Goal: Task Accomplishment & Management: Manage account settings

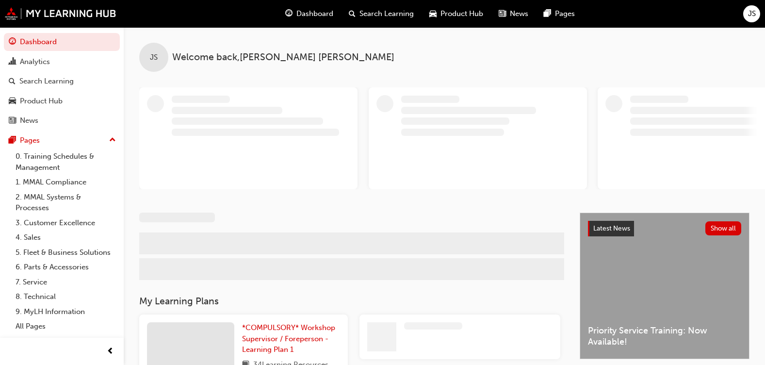
click at [750, 12] on span "JS" at bounding box center [752, 13] width 8 height 11
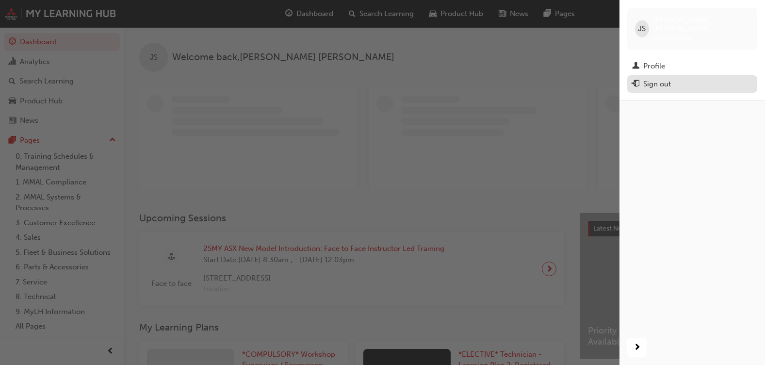
click at [669, 79] on div "Sign out" at bounding box center [657, 84] width 28 height 11
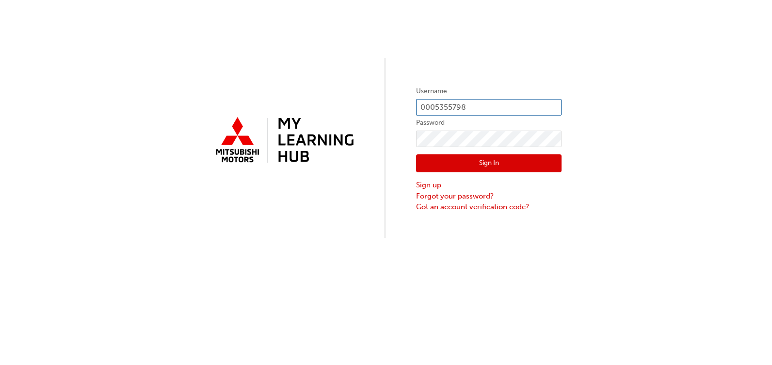
click at [463, 107] on input "0005355798" at bounding box center [488, 107] width 145 height 16
drag, startPoint x: 470, startPoint y: 106, endPoint x: 393, endPoint y: 109, distance: 77.2
click at [393, 109] on div "Username 0005355798 Password Sign In Sign up Forgot your password? Got an accou…" at bounding box center [386, 119] width 772 height 238
click at [480, 106] on input "0005355798" at bounding box center [488, 107] width 145 height 16
type input "0005985041"
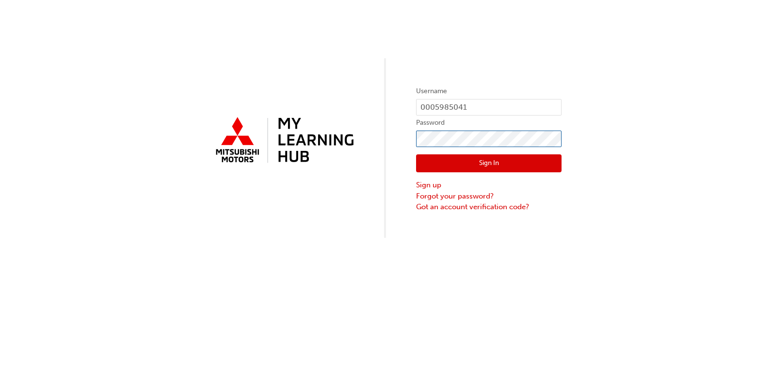
click at [408, 145] on div "Username 0005985041 Password Sign In Sign up Forgot your password? Got an accou…" at bounding box center [386, 119] width 772 height 238
click at [440, 265] on div "Username 0005985041 Password Sign In Sign up Forgot your password? Got an accou…" at bounding box center [386, 182] width 772 height 365
click at [431, 187] on link "Sign up" at bounding box center [488, 184] width 145 height 11
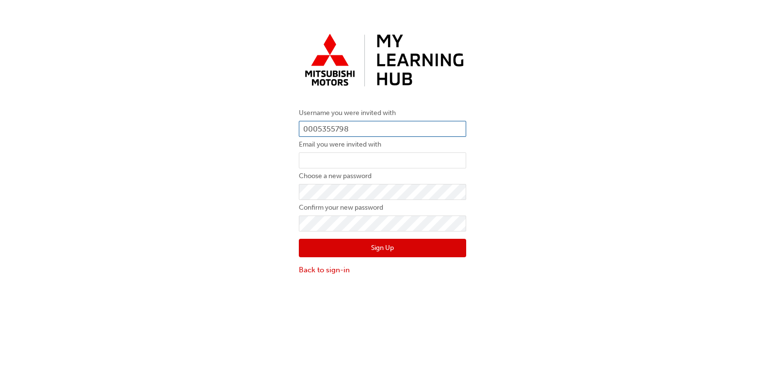
click at [367, 133] on input "0005355798" at bounding box center [382, 129] width 167 height 16
type input "0005985041"
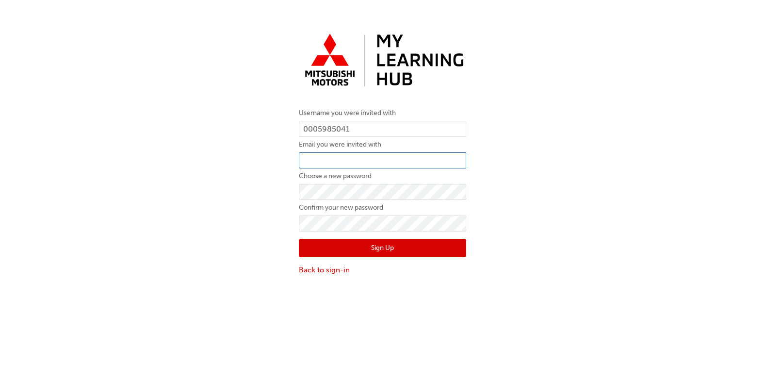
click at [351, 154] on input "email" at bounding box center [382, 160] width 167 height 16
type input "nick@johnsonsdalby.com.au"
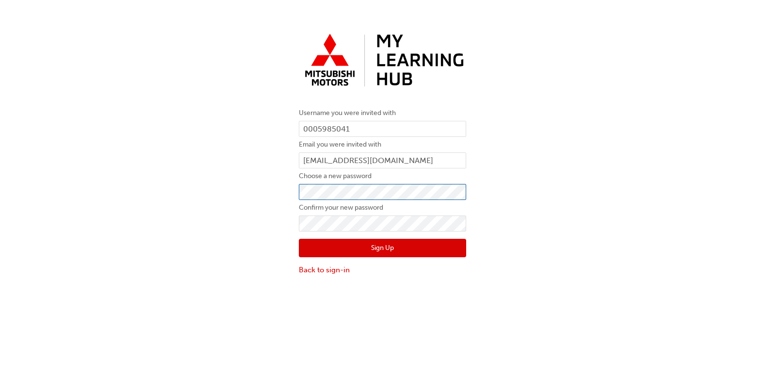
click at [258, 190] on div "Username you were invited with 0005985041 Email you were invited with nick@john…" at bounding box center [382, 152] width 765 height 260
click at [173, 228] on div "Username you were invited with 0005985041 Email you were invited with nick@john…" at bounding box center [382, 152] width 765 height 260
click at [349, 247] on button "Sign Up" at bounding box center [382, 248] width 167 height 18
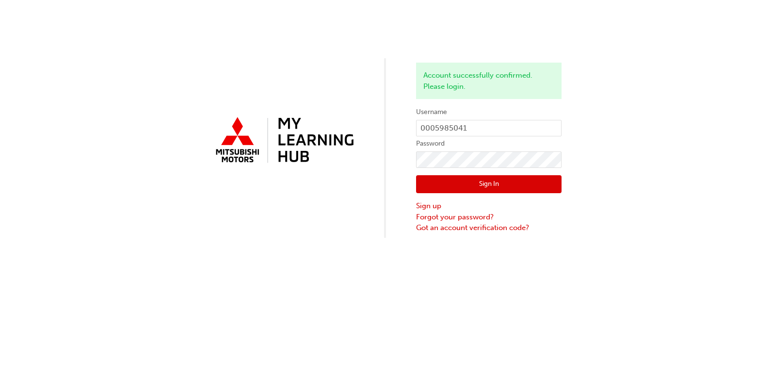
click at [488, 183] on button "Sign In" at bounding box center [488, 184] width 145 height 18
